Goal: Find specific page/section: Find specific page/section

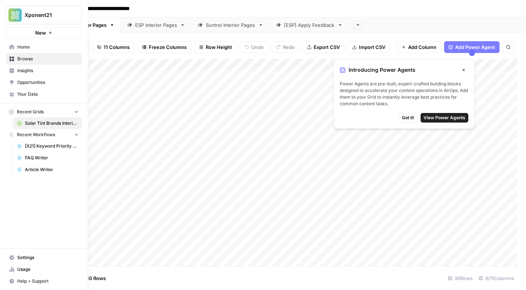
click at [31, 93] on span "Your Data" at bounding box center [47, 94] width 61 height 7
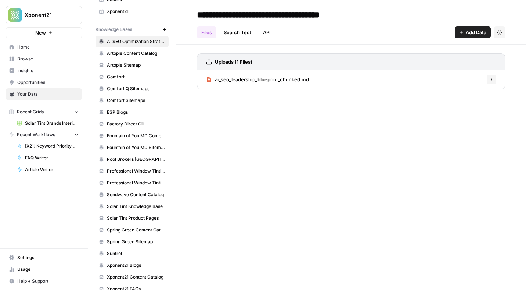
scroll to position [235, 0]
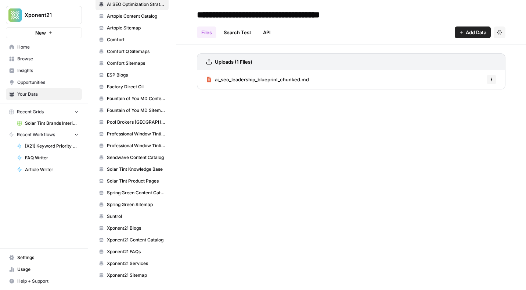
click at [26, 270] on span "Usage" at bounding box center [47, 269] width 61 height 7
